Goal: Task Accomplishment & Management: Complete application form

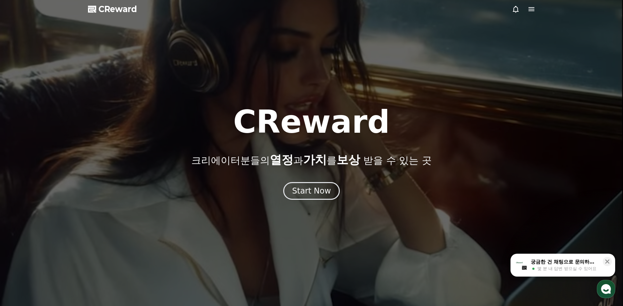
click at [530, 8] on icon at bounding box center [531, 9] width 6 height 4
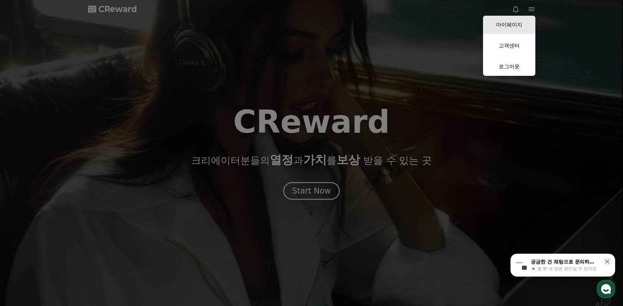
click at [513, 21] on link "마이페이지" at bounding box center [509, 25] width 52 height 18
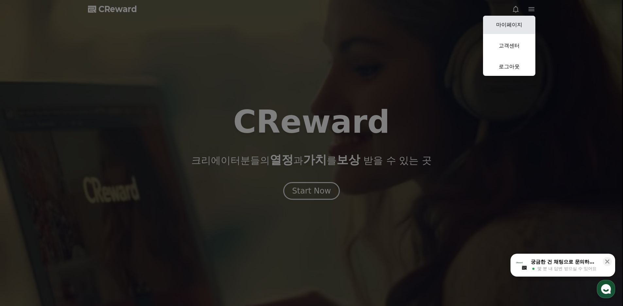
select select "**********"
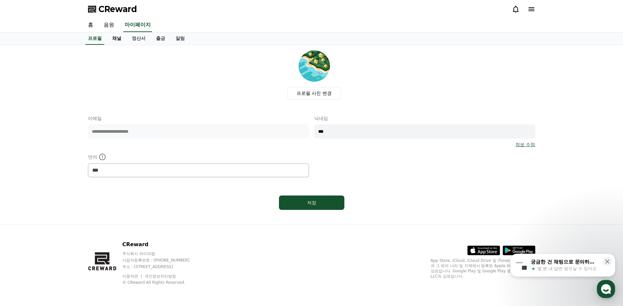
click at [116, 34] on link "채널" at bounding box center [117, 38] width 20 height 12
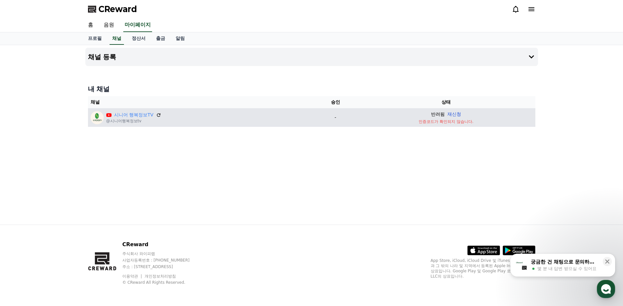
click at [457, 116] on button "재신청" at bounding box center [454, 114] width 14 height 7
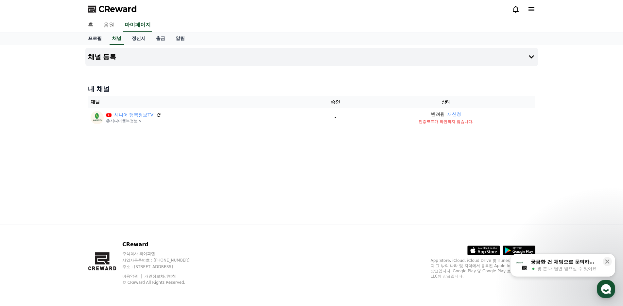
click at [101, 37] on link "프로필" at bounding box center [95, 38] width 24 height 12
select select "**********"
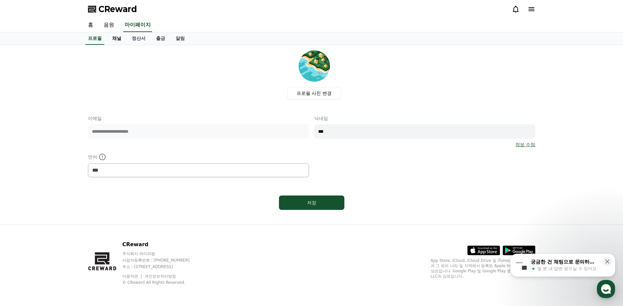
click at [120, 40] on link "채널" at bounding box center [117, 38] width 20 height 12
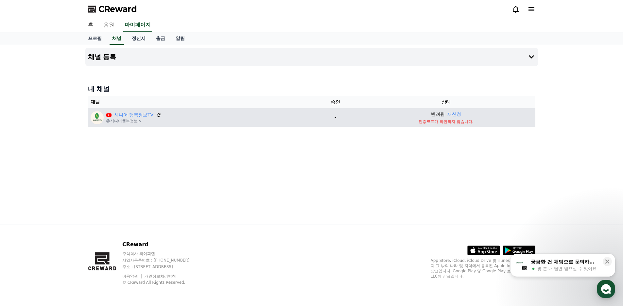
click at [112, 115] on p "시니어 행복정보TV" at bounding box center [133, 114] width 55 height 7
click at [161, 115] on div "시니어 행복정보TV @시니어행복정보tv" at bounding box center [201, 117] width 221 height 13
click at [160, 115] on div "시니어 행복정보TV @시니어행복정보tv" at bounding box center [201, 117] width 221 height 13
click at [160, 115] on icon at bounding box center [159, 115] width 4 height 4
click at [340, 117] on p "-" at bounding box center [335, 117] width 38 height 7
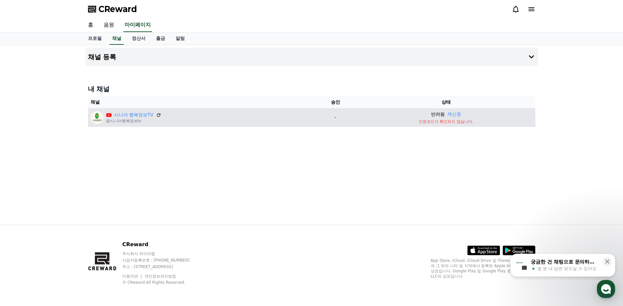
click at [445, 115] on div "반려됨 재신청" at bounding box center [445, 114] width 173 height 7
click at [455, 115] on button "재신청" at bounding box center [454, 114] width 14 height 7
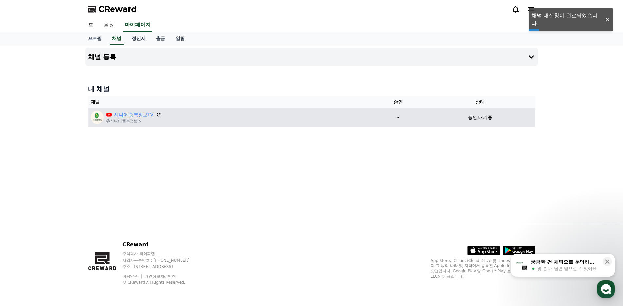
click at [473, 119] on p "승인 대기중" at bounding box center [480, 117] width 24 height 7
click at [400, 114] on p "-" at bounding box center [398, 117] width 48 height 7
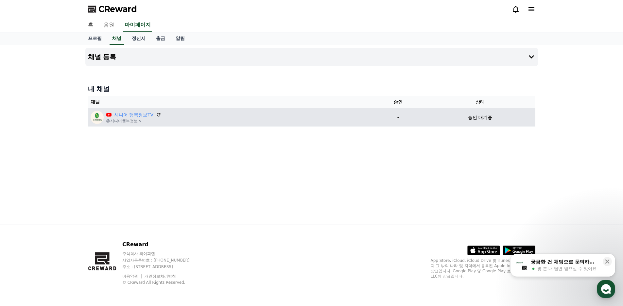
drag, startPoint x: 388, startPoint y: 116, endPoint x: 373, endPoint y: 117, distance: 15.4
click at [386, 116] on p "-" at bounding box center [398, 117] width 48 height 7
click at [121, 116] on link "시니어 행복정보TV" at bounding box center [134, 114] width 40 height 7
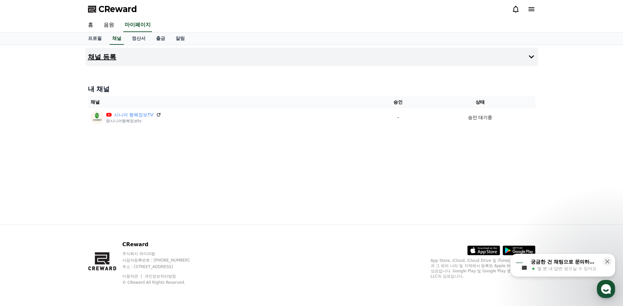
click at [114, 57] on h4 "채널 등록" at bounding box center [102, 56] width 28 height 7
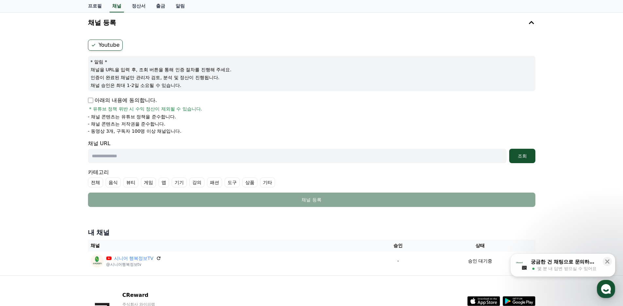
scroll to position [85, 0]
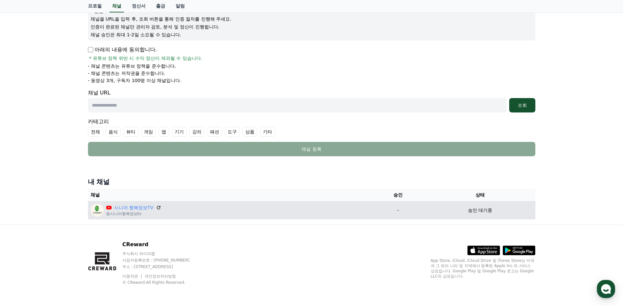
click at [396, 206] on td "-" at bounding box center [398, 210] width 54 height 18
click at [136, 210] on link "시니어 행복정보TV" at bounding box center [134, 207] width 40 height 7
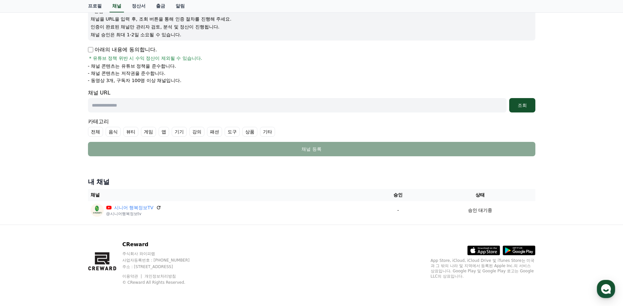
click at [133, 110] on input "text" at bounding box center [297, 105] width 418 height 14
paste input "**********"
type input "**********"
click at [521, 105] on div "조회" at bounding box center [522, 105] width 21 height 7
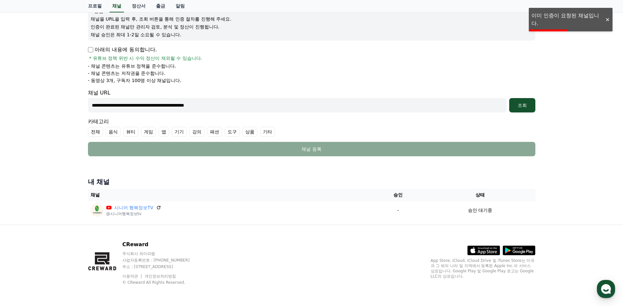
click at [605, 21] on div at bounding box center [607, 20] width 10 height 6
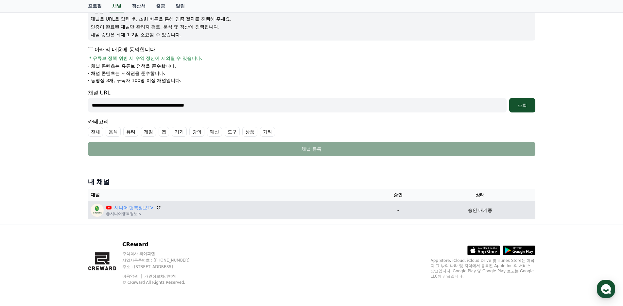
drag, startPoint x: 135, startPoint y: 211, endPoint x: 130, endPoint y: 214, distance: 5.9
click at [130, 214] on p "@시니어행복정보tv" at bounding box center [133, 213] width 55 height 5
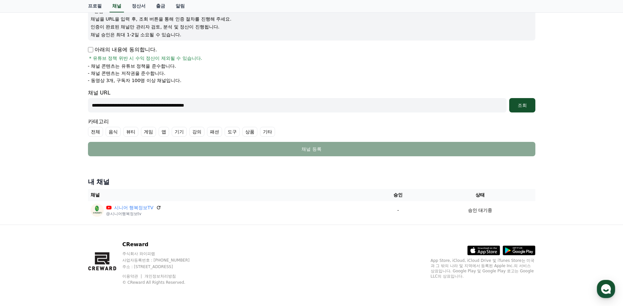
click at [273, 132] on label "기타" at bounding box center [267, 132] width 15 height 10
click at [442, 158] on div "**********" at bounding box center [311, 72] width 452 height 173
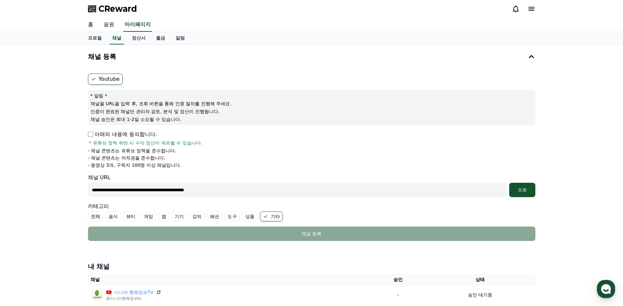
scroll to position [0, 0]
click at [525, 187] on div "조회" at bounding box center [522, 190] width 21 height 7
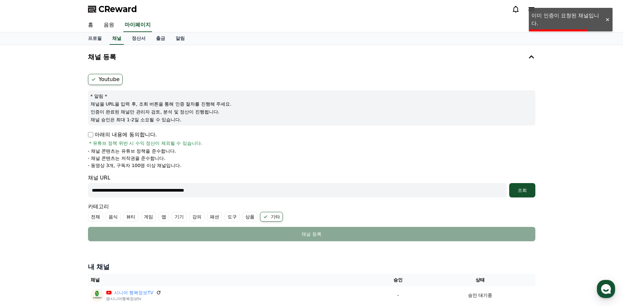
click at [209, 197] on form "**********" at bounding box center [311, 157] width 447 height 167
click at [178, 194] on input "**********" at bounding box center [297, 190] width 418 height 14
click at [158, 200] on form "**********" at bounding box center [311, 157] width 447 height 167
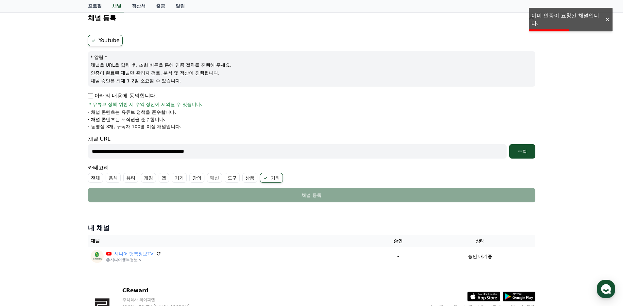
scroll to position [85, 0]
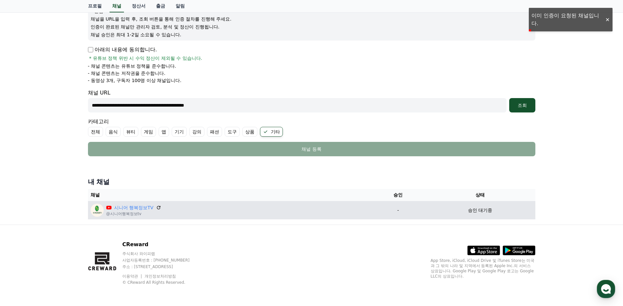
click at [474, 211] on p "승인 대기중" at bounding box center [480, 210] width 24 height 7
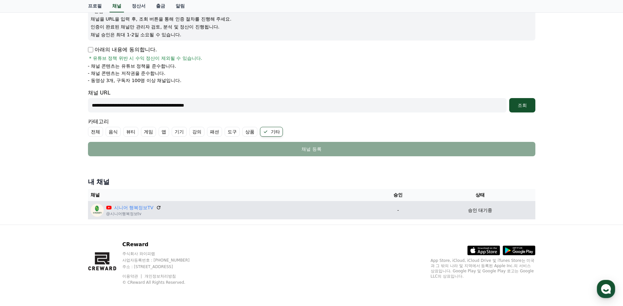
click at [122, 216] on p "@시니어행복정보tv" at bounding box center [133, 213] width 55 height 5
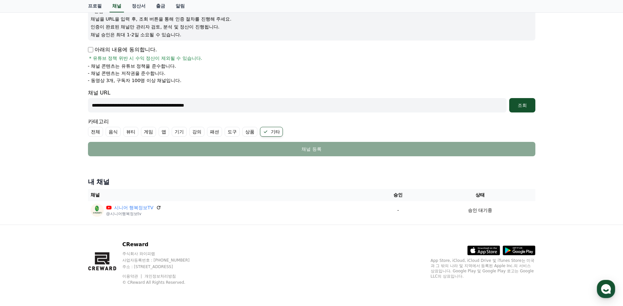
scroll to position [0, 0]
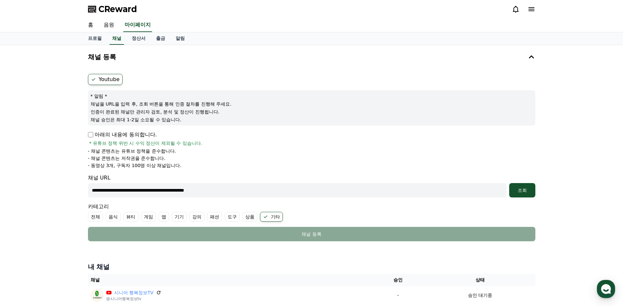
click at [529, 9] on icon at bounding box center [531, 9] width 6 height 4
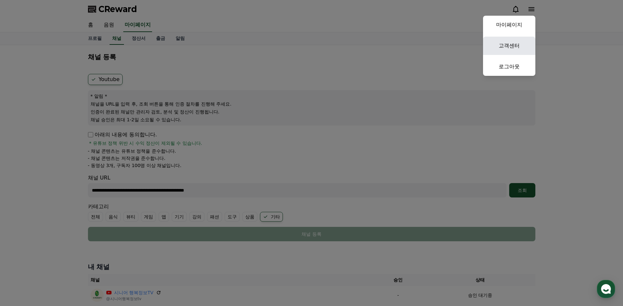
click at [507, 44] on link "고객센터" at bounding box center [509, 46] width 52 height 18
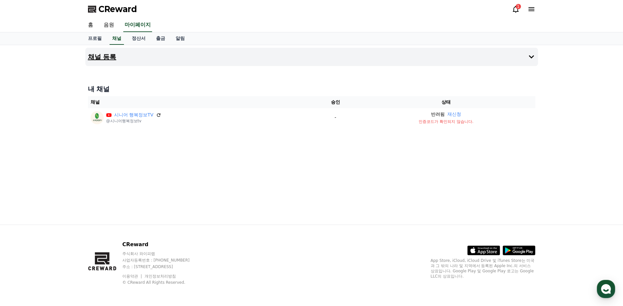
click at [112, 52] on button "채널 등록" at bounding box center [311, 57] width 452 height 18
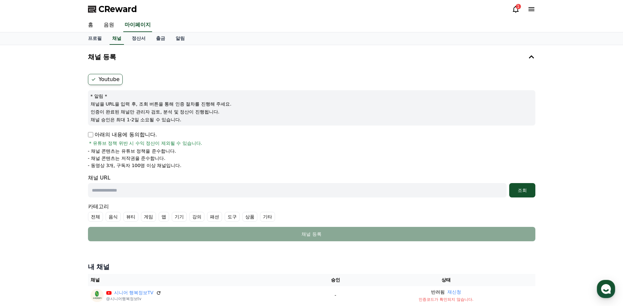
click at [458, 191] on input "text" at bounding box center [297, 190] width 418 height 14
paste input "**********"
type input "**********"
click at [522, 188] on div "조회" at bounding box center [522, 190] width 21 height 7
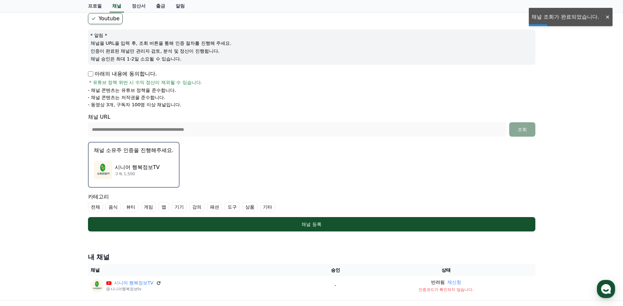
scroll to position [65, 0]
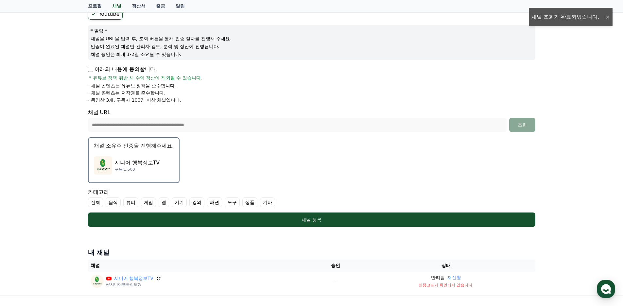
click at [143, 160] on p "시니어 행복정보TV" at bounding box center [137, 163] width 45 height 8
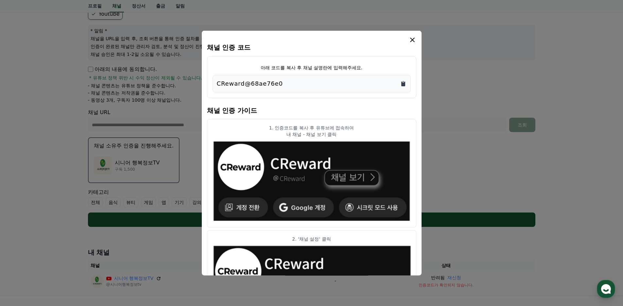
click at [403, 82] on icon "Copy to clipboard" at bounding box center [403, 83] width 7 height 7
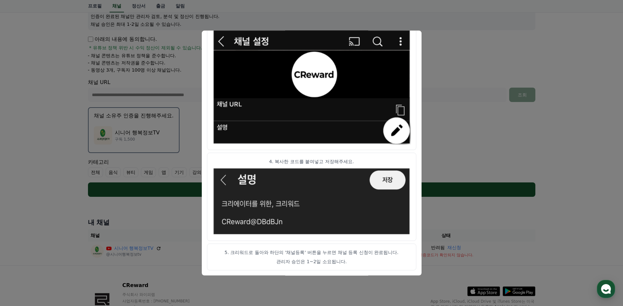
scroll to position [136, 0]
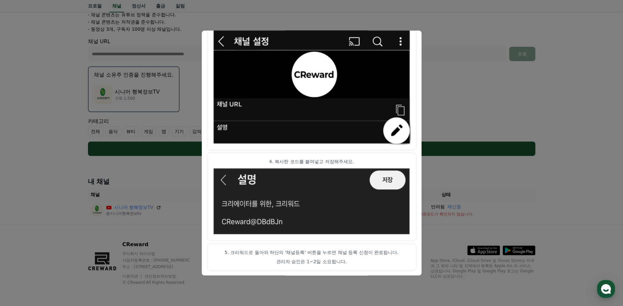
click at [477, 95] on button "close modal" at bounding box center [311, 153] width 623 height 306
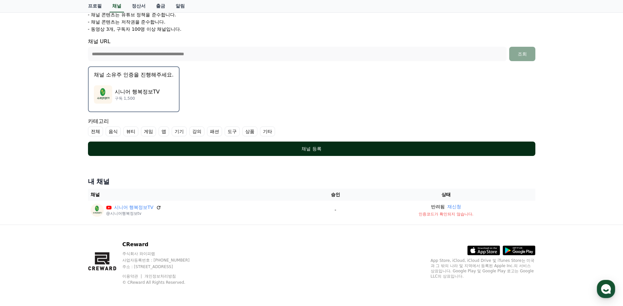
click at [316, 145] on button "채널 등록" at bounding box center [311, 149] width 447 height 14
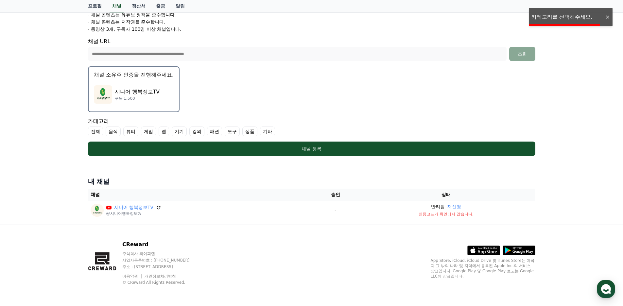
click at [273, 129] on label "기타" at bounding box center [267, 132] width 15 height 10
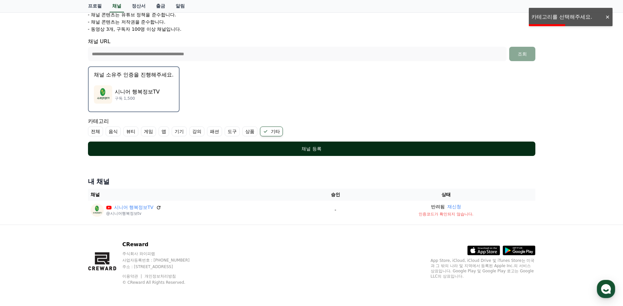
click at [279, 146] on div "채널 등록" at bounding box center [311, 148] width 421 height 7
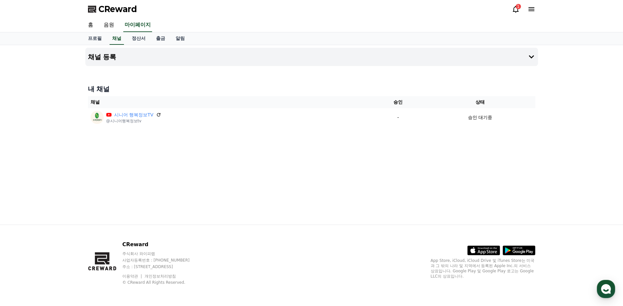
click at [518, 7] on div "1" at bounding box center [517, 6] width 5 height 5
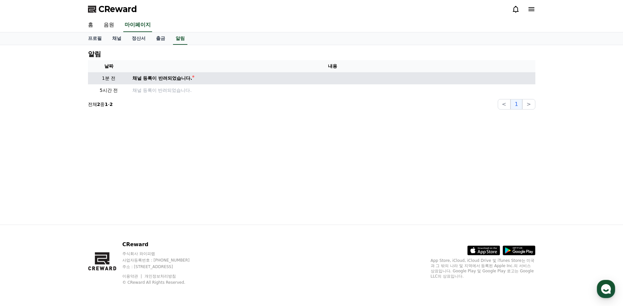
drag, startPoint x: 343, startPoint y: 69, endPoint x: 282, endPoint y: 79, distance: 61.3
click at [335, 71] on th "내용" at bounding box center [332, 66] width 405 height 12
click at [199, 77] on td "채널 등록이 반려되었습니다." at bounding box center [332, 78] width 405 height 12
click at [186, 76] on div "채널 등록이 반려되었습니다." at bounding box center [162, 78] width 60 height 7
click at [446, 82] on td "채널 등록이 반려되었습니다." at bounding box center [332, 78] width 405 height 12
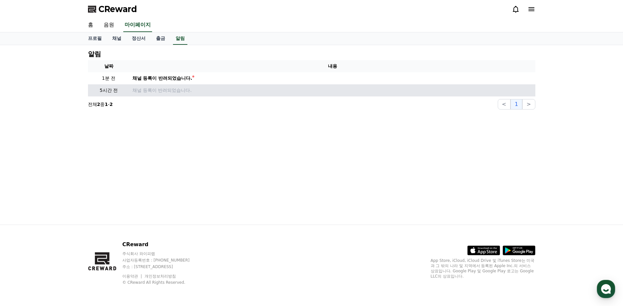
drag, startPoint x: 230, startPoint y: 85, endPoint x: 195, endPoint y: 94, distance: 36.0
click at [223, 86] on table "날짜 내용 1분 전 채널 등록이 반려되었습니다. 5시간 전 채널 등록이 반려되었습니다." at bounding box center [311, 78] width 447 height 36
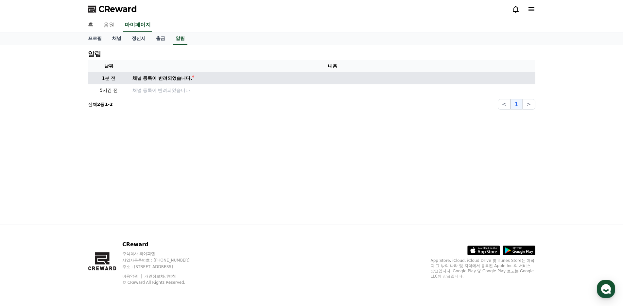
click at [191, 75] on div "채널 등록이 반려되었습니다." at bounding box center [162, 78] width 60 height 7
click at [184, 80] on div "채널 등록이 반려되었습니다." at bounding box center [162, 78] width 60 height 7
